Goal: Information Seeking & Learning: Learn about a topic

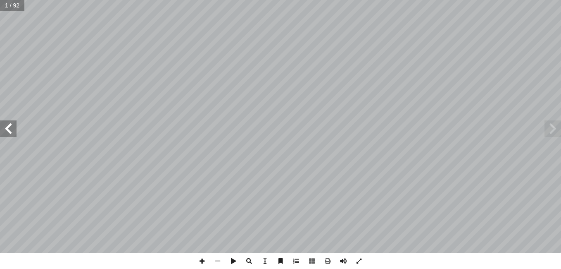
click at [293, 255] on span at bounding box center [296, 261] width 16 height 16
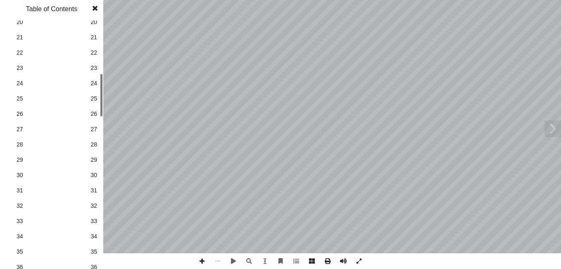
click at [98, 109] on div "1 1 2 2 3 3 4 4 5 5 6 6 7 7 8 8 9 9 10 10 11 11 12 12 13 13 14 14 15 15 16 16 1…" at bounding box center [51, 145] width 103 height 248
click at [91, 184] on span "31" at bounding box center [93, 187] width 7 height 9
click at [98, 7] on span at bounding box center [95, 8] width 15 height 17
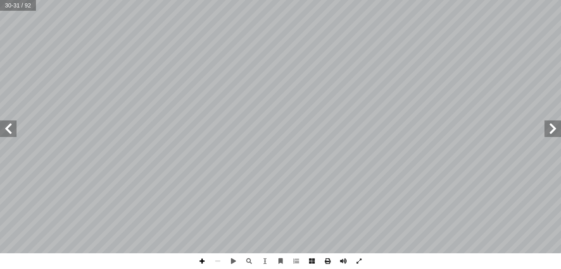
click at [205, 257] on span at bounding box center [202, 261] width 16 height 16
click at [6, 129] on span at bounding box center [8, 128] width 17 height 17
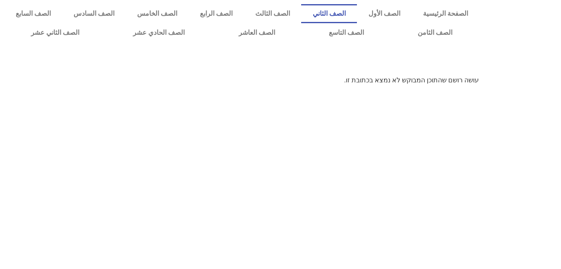
click at [350, 15] on link "الصف الثاني" at bounding box center [329, 13] width 56 height 19
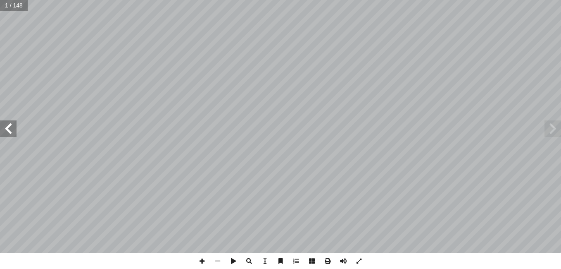
click at [11, 130] on span at bounding box center [8, 128] width 17 height 17
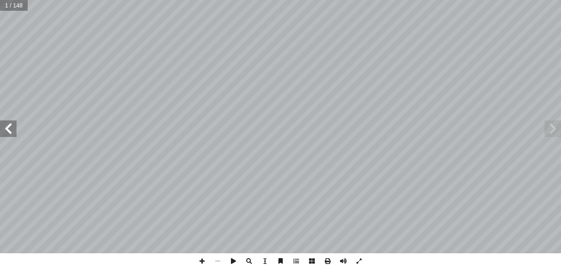
click at [11, 130] on span at bounding box center [8, 128] width 17 height 17
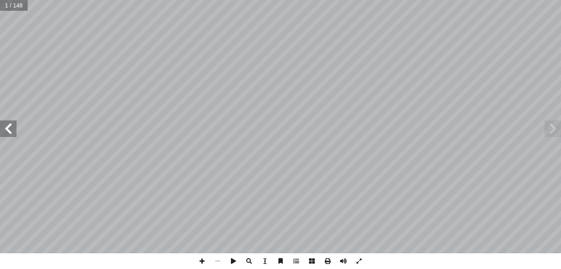
click at [11, 130] on span at bounding box center [8, 128] width 17 height 17
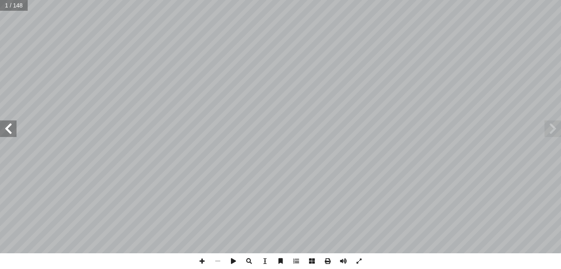
click at [11, 130] on span at bounding box center [8, 128] width 17 height 17
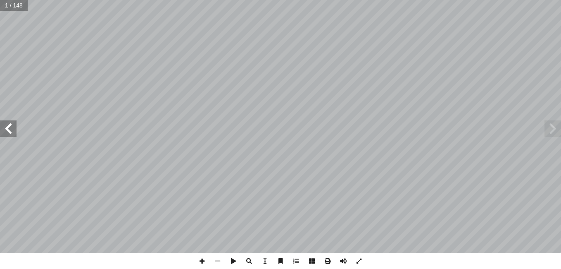
click at [11, 130] on span at bounding box center [8, 128] width 17 height 17
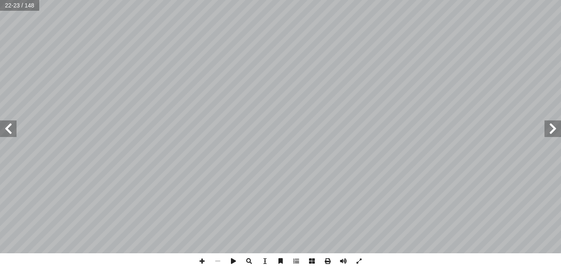
click at [11, 130] on span at bounding box center [8, 128] width 17 height 17
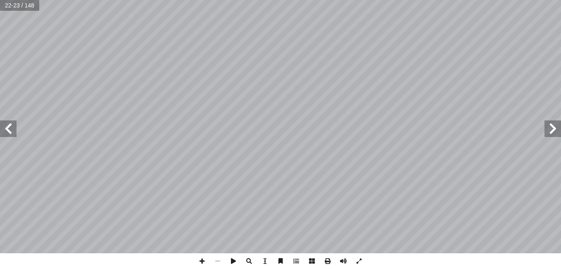
click at [11, 130] on span at bounding box center [8, 128] width 17 height 17
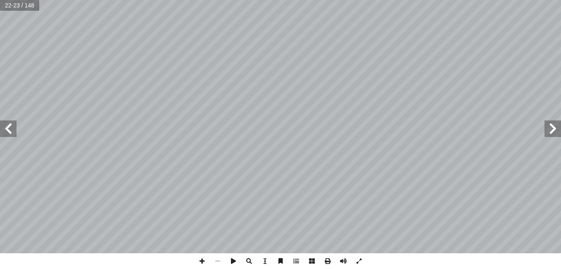
click at [11, 130] on span at bounding box center [8, 128] width 17 height 17
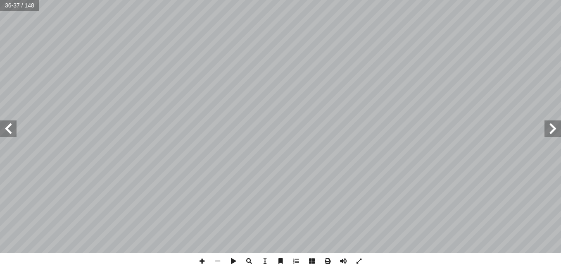
click at [11, 130] on span at bounding box center [8, 128] width 17 height 17
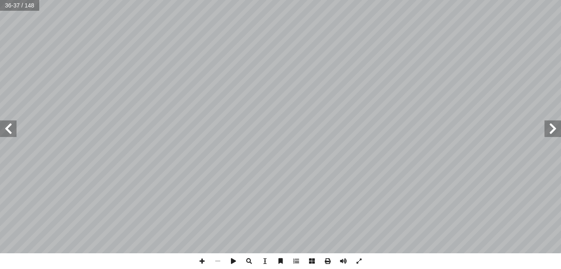
click at [11, 130] on span at bounding box center [8, 128] width 17 height 17
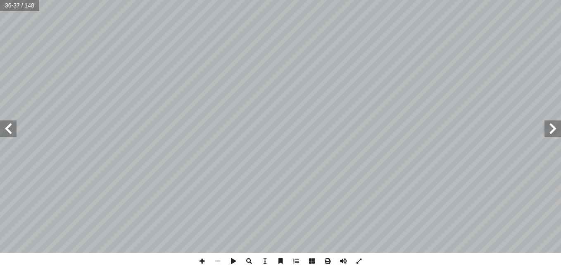
click at [11, 130] on span at bounding box center [8, 128] width 17 height 17
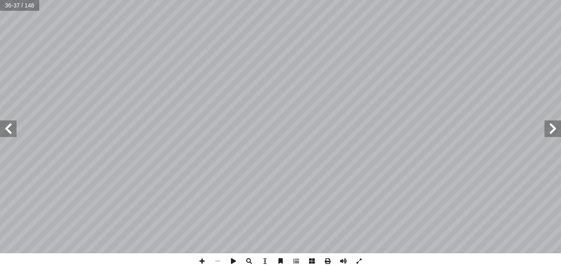
click at [11, 130] on span at bounding box center [8, 128] width 17 height 17
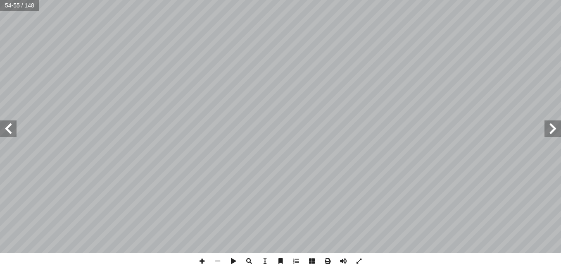
click at [11, 130] on span at bounding box center [8, 128] width 17 height 17
click at [554, 125] on span at bounding box center [553, 128] width 17 height 17
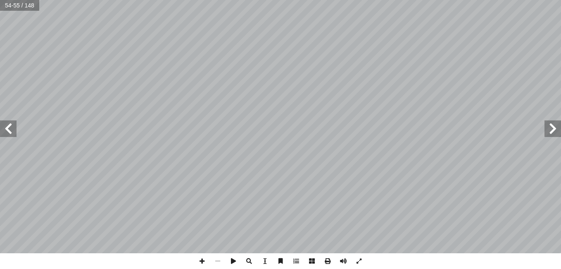
click at [554, 125] on span at bounding box center [553, 128] width 17 height 17
click at [9, 126] on span at bounding box center [8, 128] width 17 height 17
click at [202, 257] on span at bounding box center [202, 261] width 16 height 16
